Goal: Complete application form

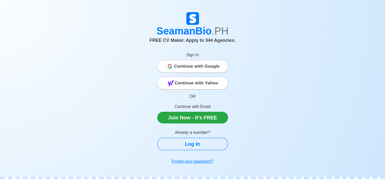
click at [196, 66] on span "Continue with Google" at bounding box center [197, 66] width 46 height 10
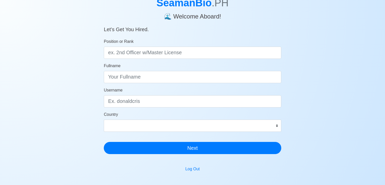
scroll to position [51, 0]
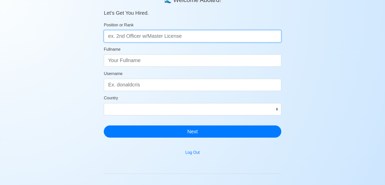
click at [110, 35] on input "Position or Rank" at bounding box center [193, 36] width 178 height 12
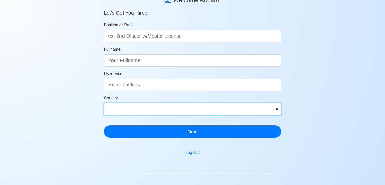
click at [277, 110] on select "[GEOGRAPHIC_DATA] [GEOGRAPHIC_DATA] [GEOGRAPHIC_DATA] [GEOGRAPHIC_DATA] [US_STA…" at bounding box center [193, 109] width 178 height 12
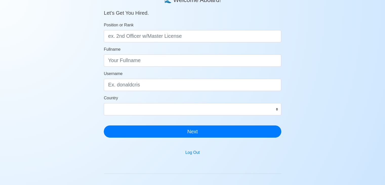
click at [341, 71] on div "SeamanBio .PH 🌊 Welcome Aboard! Let’s Get You Hired. Position or Rank Fullname …" at bounding box center [192, 101] width 385 height 267
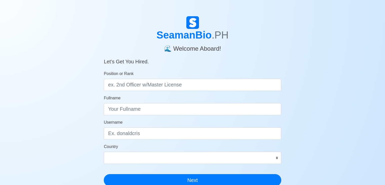
scroll to position [0, 0]
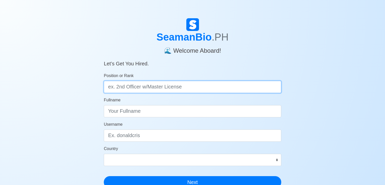
click at [107, 86] on input "Position or Rank" at bounding box center [193, 87] width 178 height 12
type input "[PERSON_NAME]"
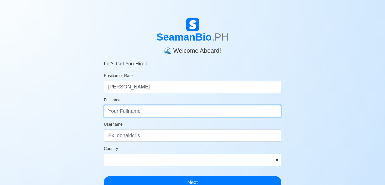
click at [122, 110] on input "Fullname" at bounding box center [193, 111] width 178 height 12
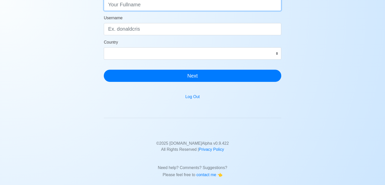
scroll to position [112, 0]
